Goal: Find specific page/section: Find specific page/section

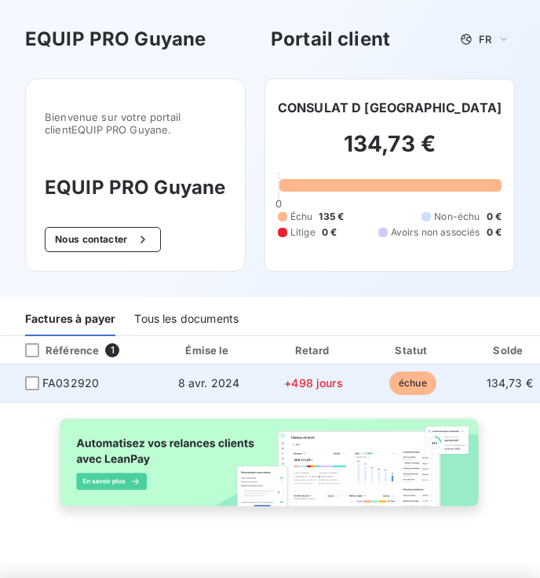
click at [57, 388] on span "FA032920" at bounding box center [70, 383] width 57 height 16
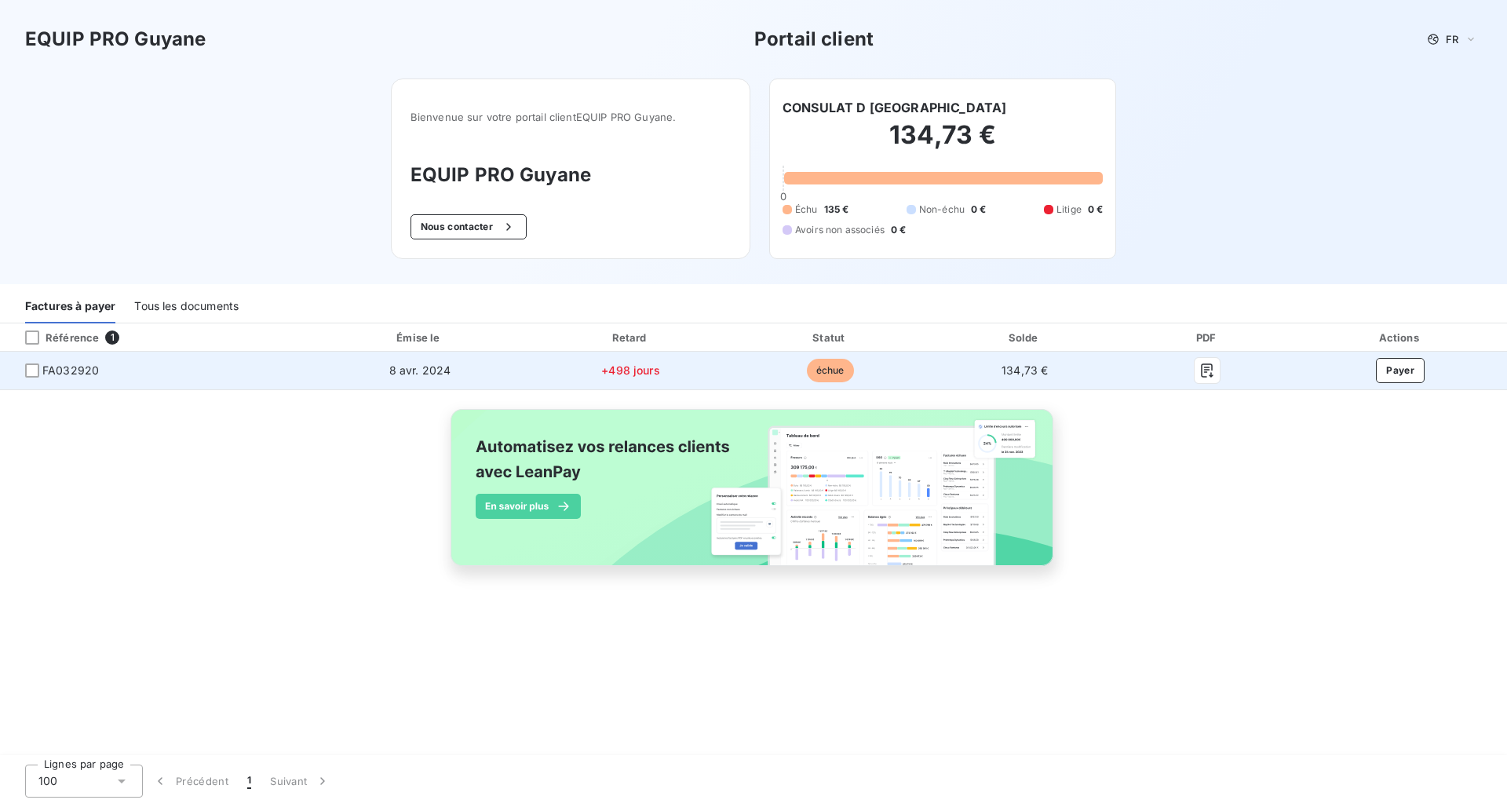
click at [68, 374] on span "FA032920" at bounding box center [70, 371] width 57 height 16
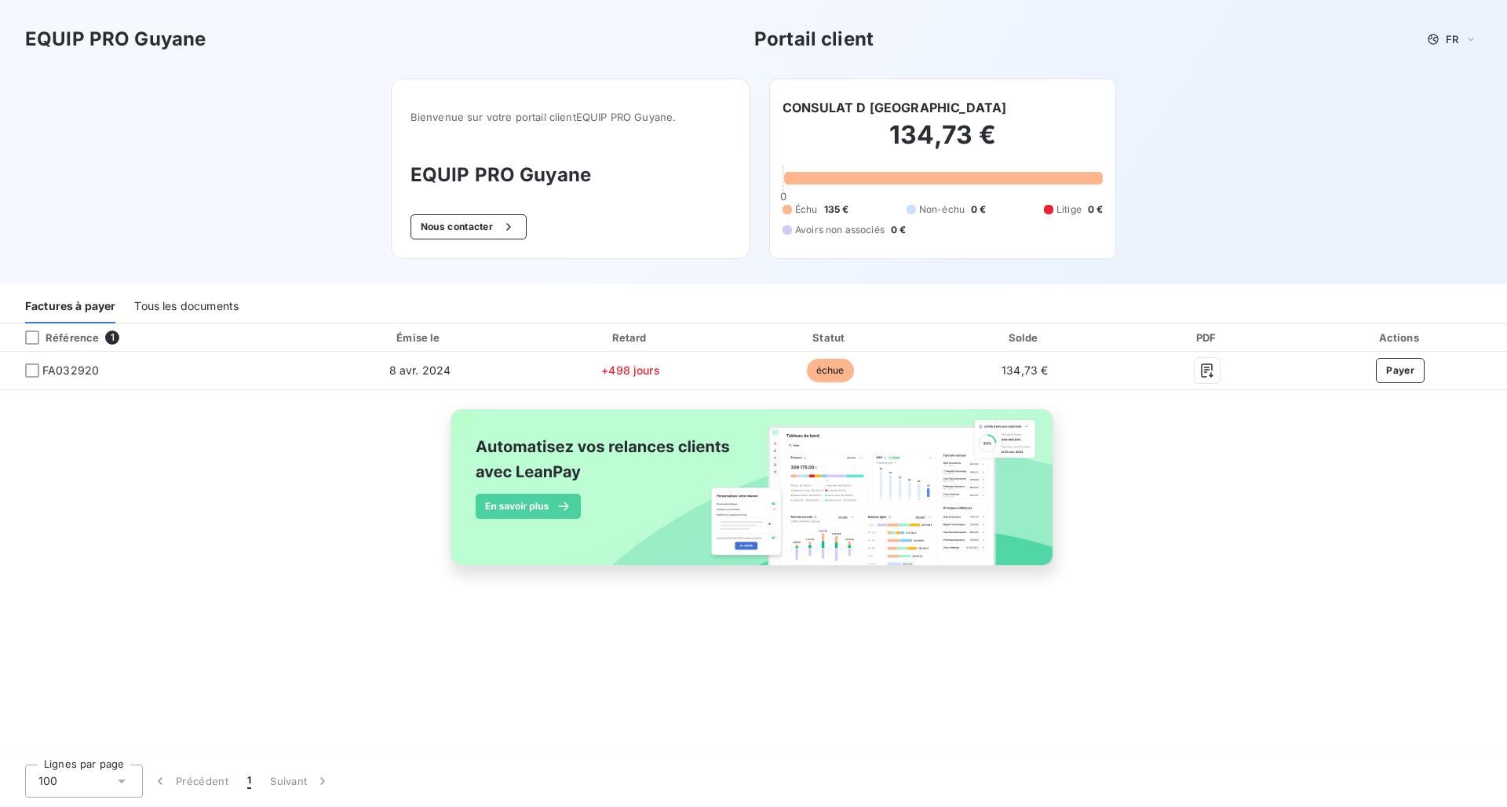
click at [117, 531] on div "Référence 1 Émise le Retard Statut Solde PDF Actions FA032920 [DATE] +498 jours…" at bounding box center [753, 462] width 1507 height 279
click at [539, 108] on div "CONSULAT D [GEOGRAPHIC_DATA]" at bounding box center [943, 107] width 320 height 19
drag, startPoint x: 906, startPoint y: 108, endPoint x: 780, endPoint y: 101, distance: 125.8
click at [539, 101] on div "CONSULAT D HAITI 134,73 € 0 Échu 135 € Non-échu 0 € Litige 0 € Avoirs non assoc…" at bounding box center [942, 168] width 347 height 181
copy h6 "CONSULAT D [GEOGRAPHIC_DATA]"
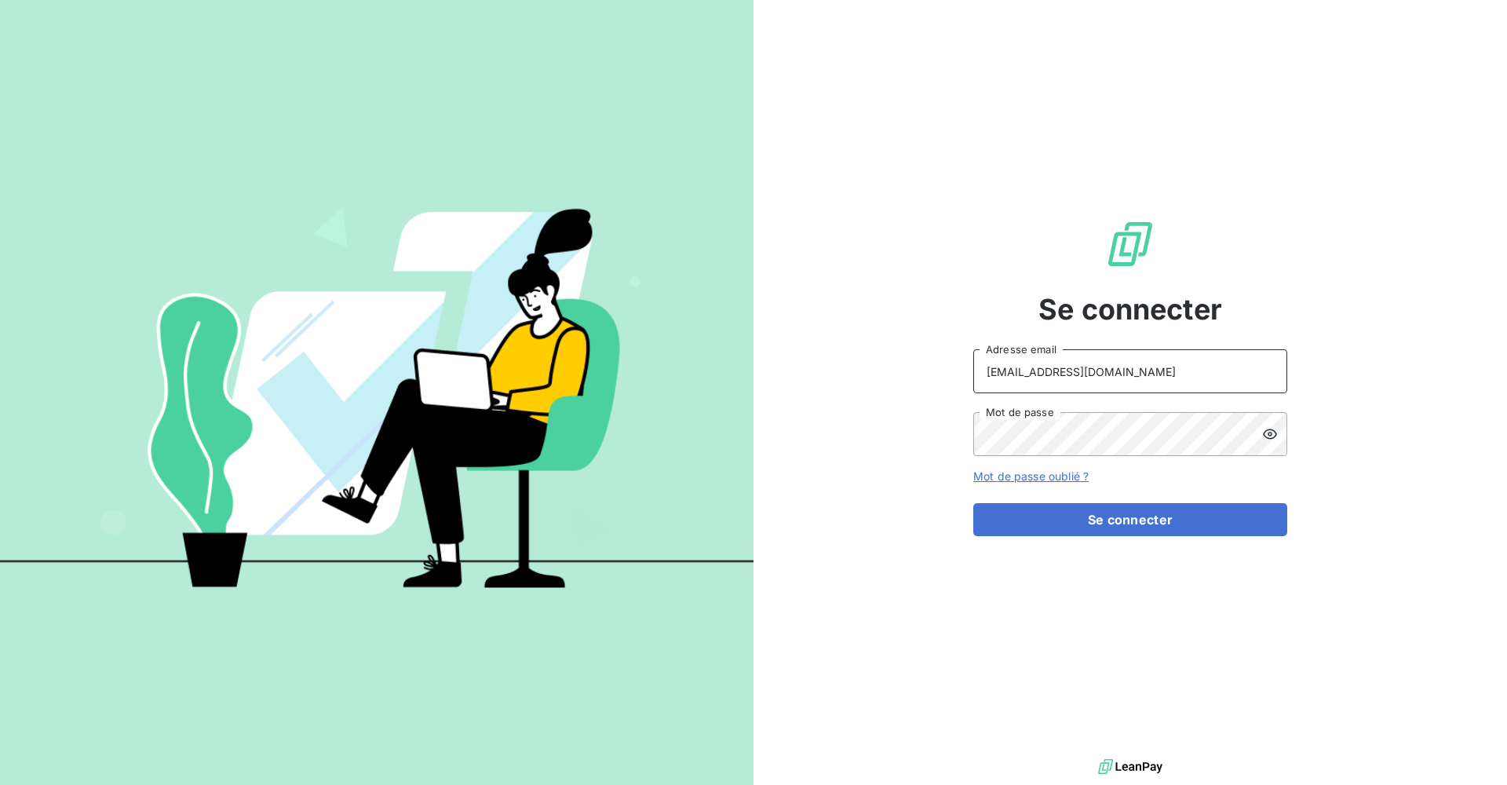
type input "[EMAIL_ADDRESS][DOMAIN_NAME]"
click at [1274, 429] on icon at bounding box center [1270, 434] width 16 height 16
click at [1018, 517] on button "Se connecter" at bounding box center [1130, 519] width 314 height 33
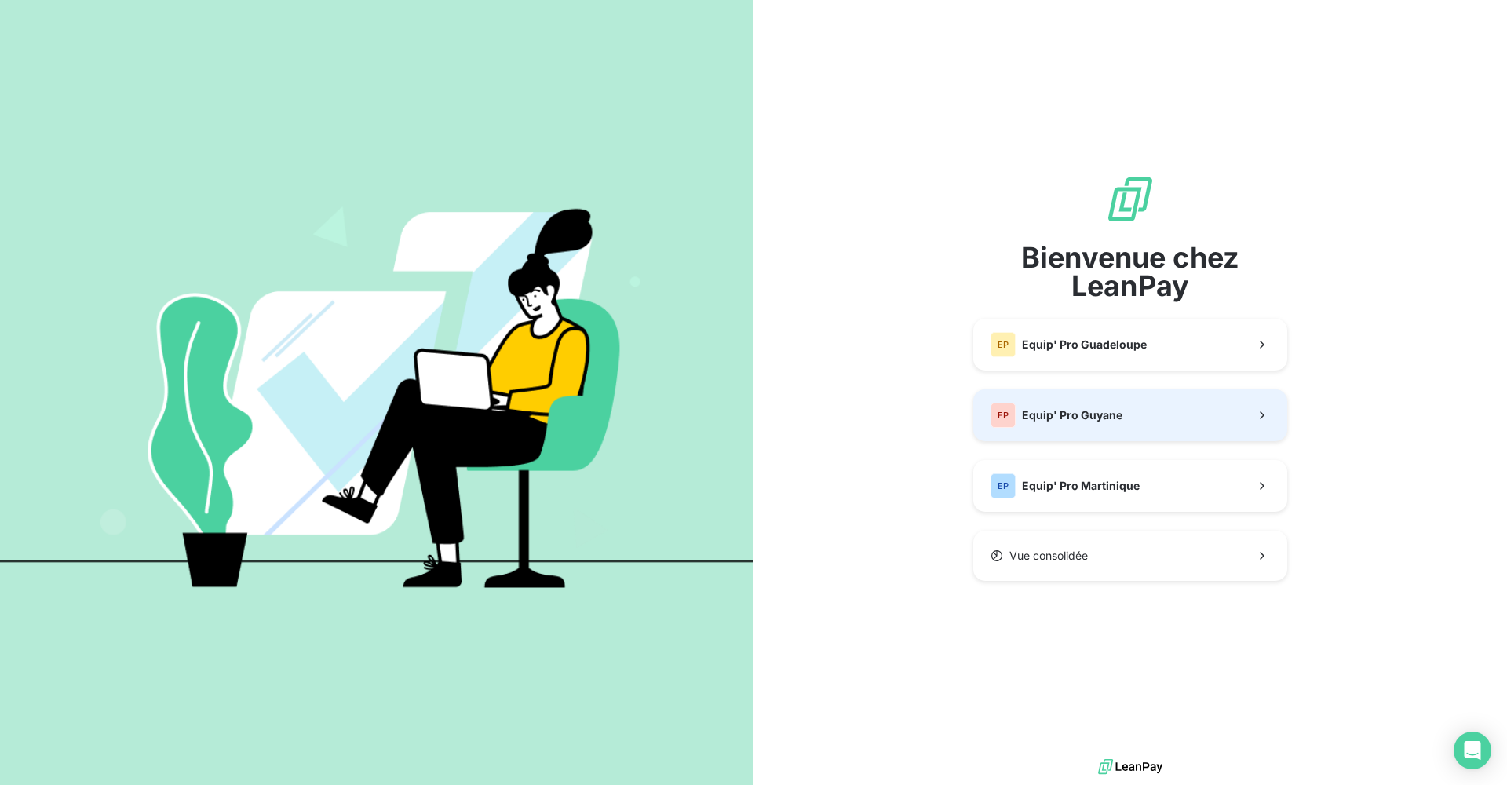
click at [1067, 424] on div "EP Equip' Pro Guyane" at bounding box center [1057, 415] width 132 height 25
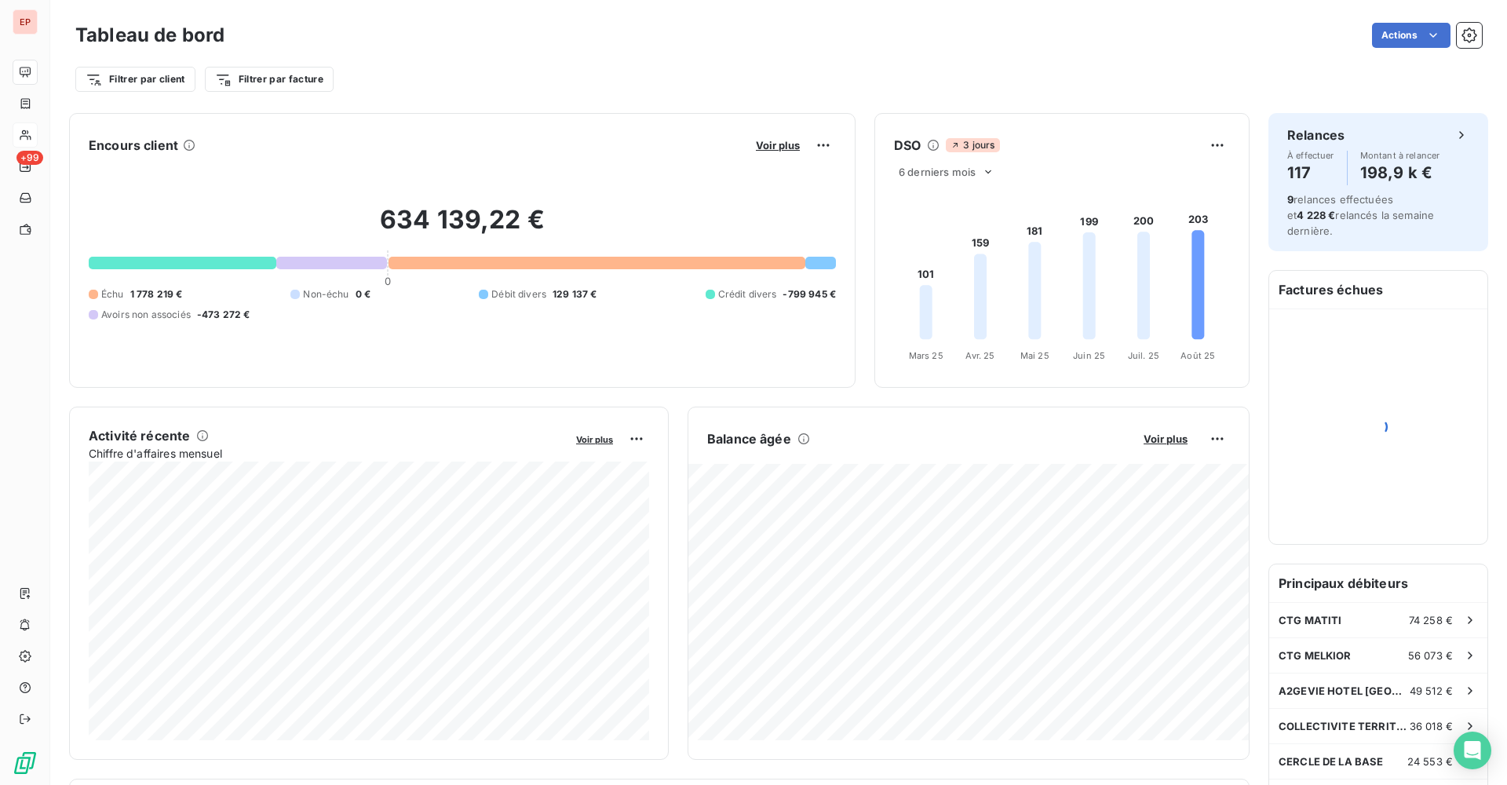
click at [28, 133] on icon at bounding box center [25, 135] width 11 height 10
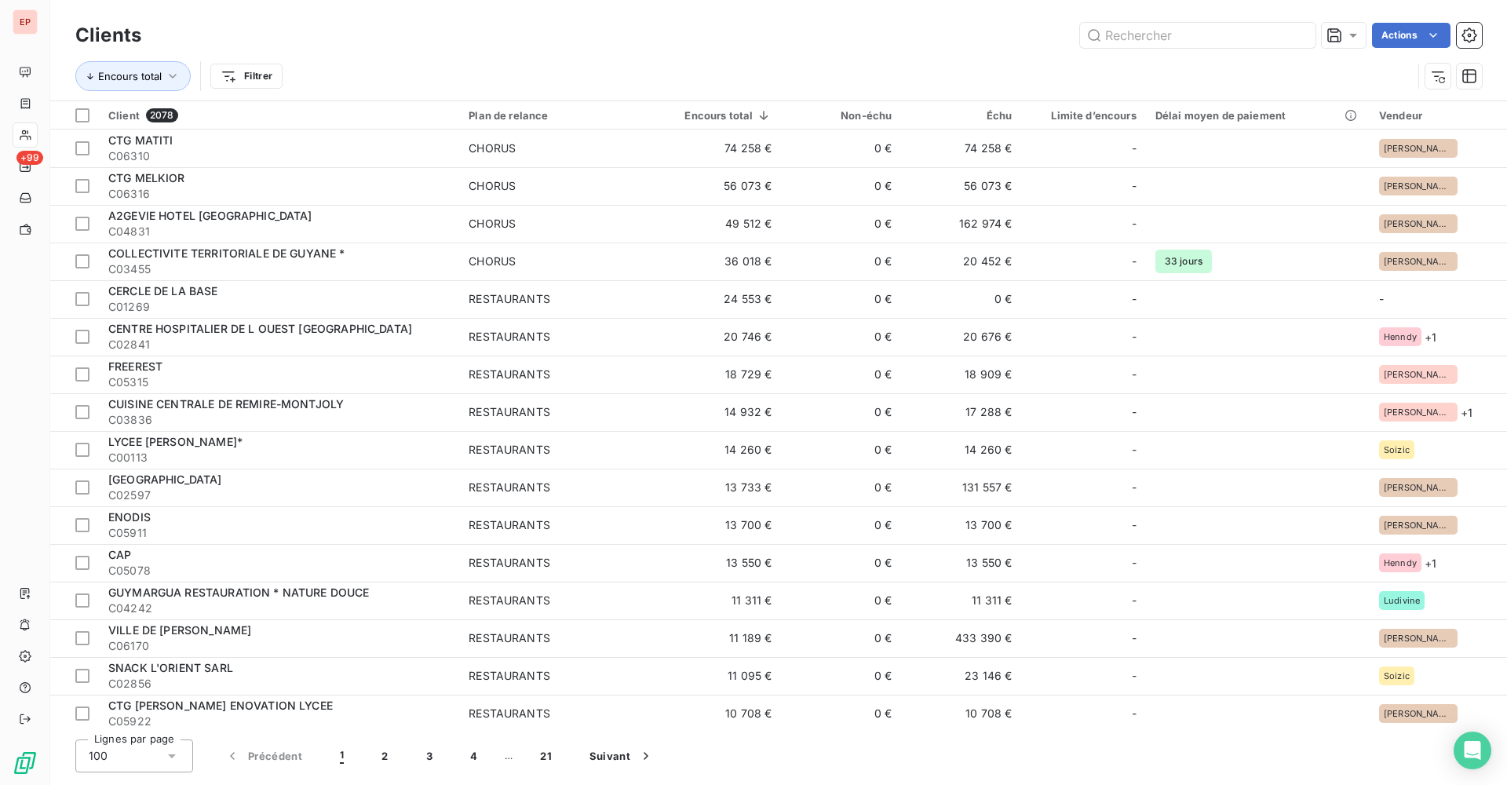
type input "CONSULAT D HAITI"
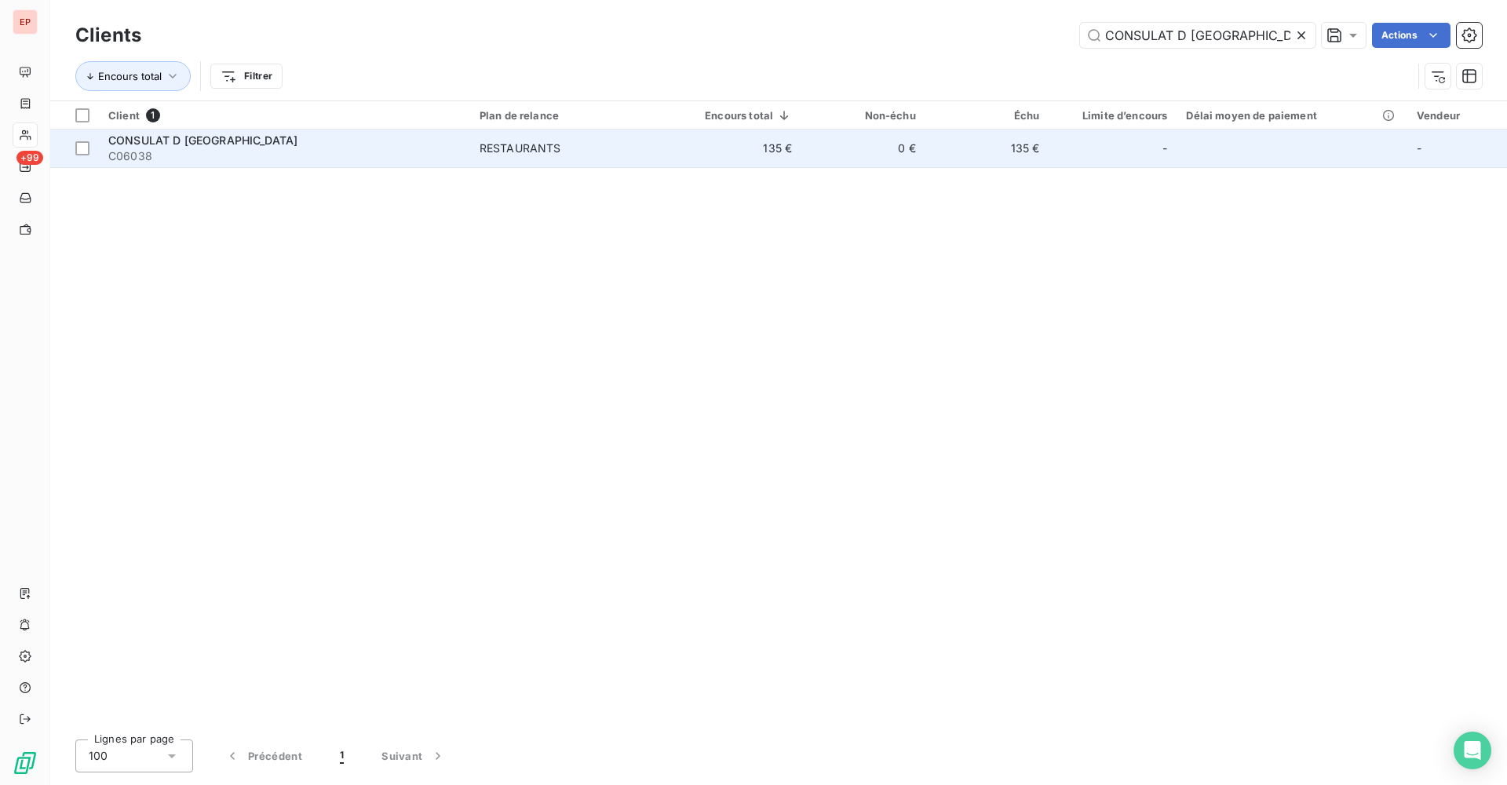
click at [204, 154] on span "C06038" at bounding box center [284, 156] width 352 height 16
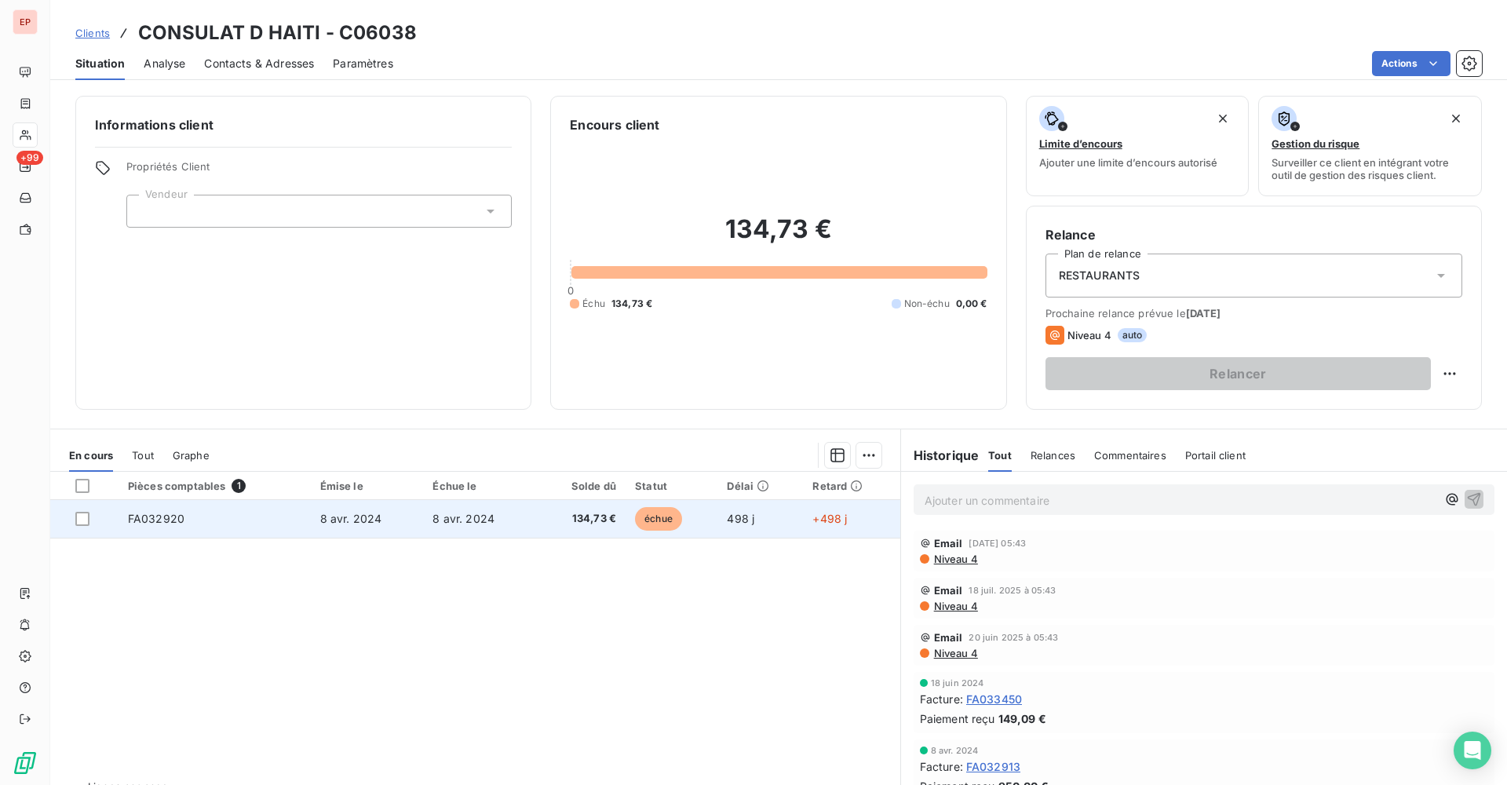
click at [149, 517] on span "FA032920" at bounding box center [156, 518] width 57 height 13
